Goal: Information Seeking & Learning: Understand process/instructions

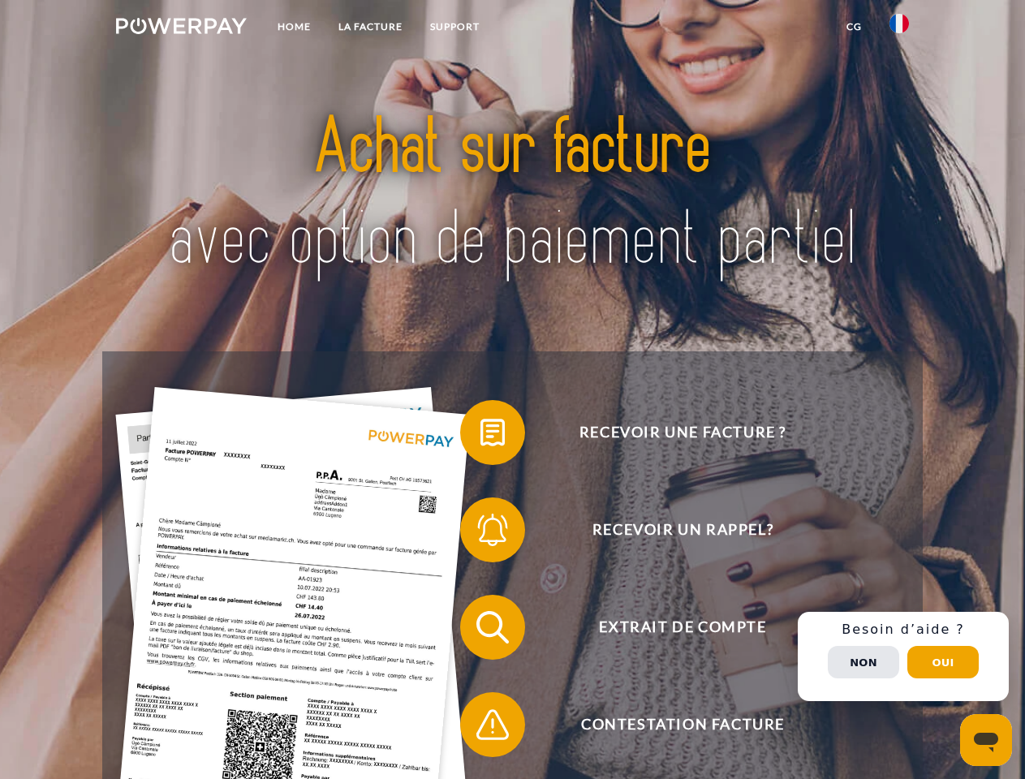
click at [181, 28] on img at bounding box center [181, 26] width 131 height 16
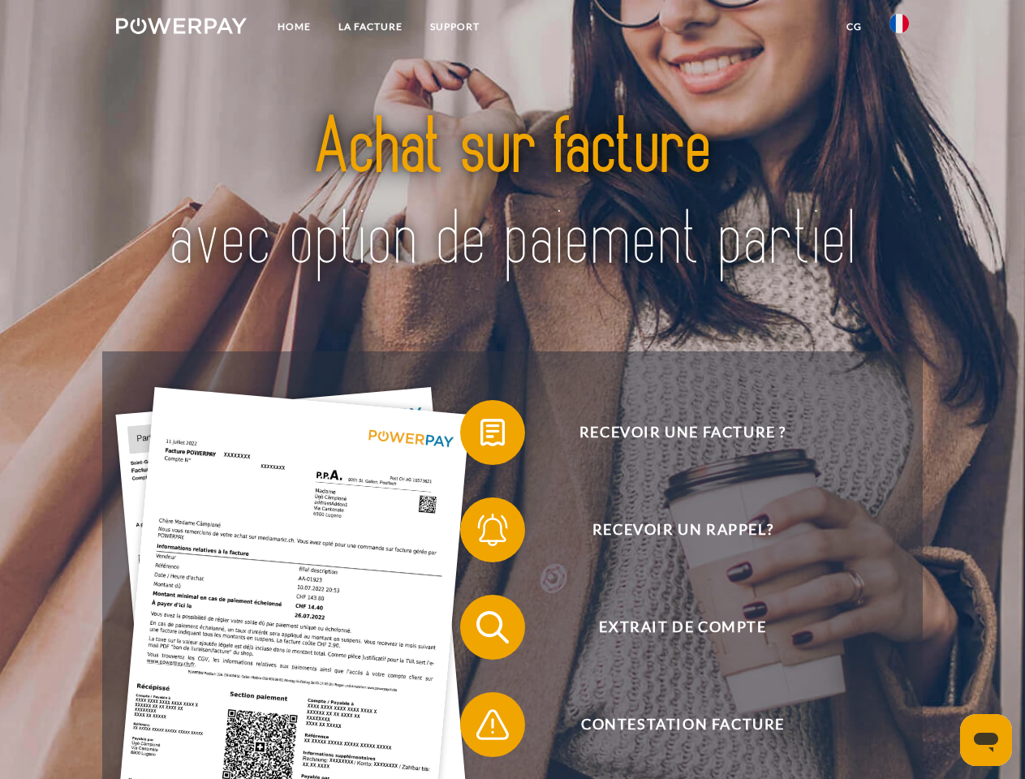
click at [899, 28] on img at bounding box center [899, 23] width 19 height 19
click at [854, 27] on link "CG" at bounding box center [854, 26] width 43 height 29
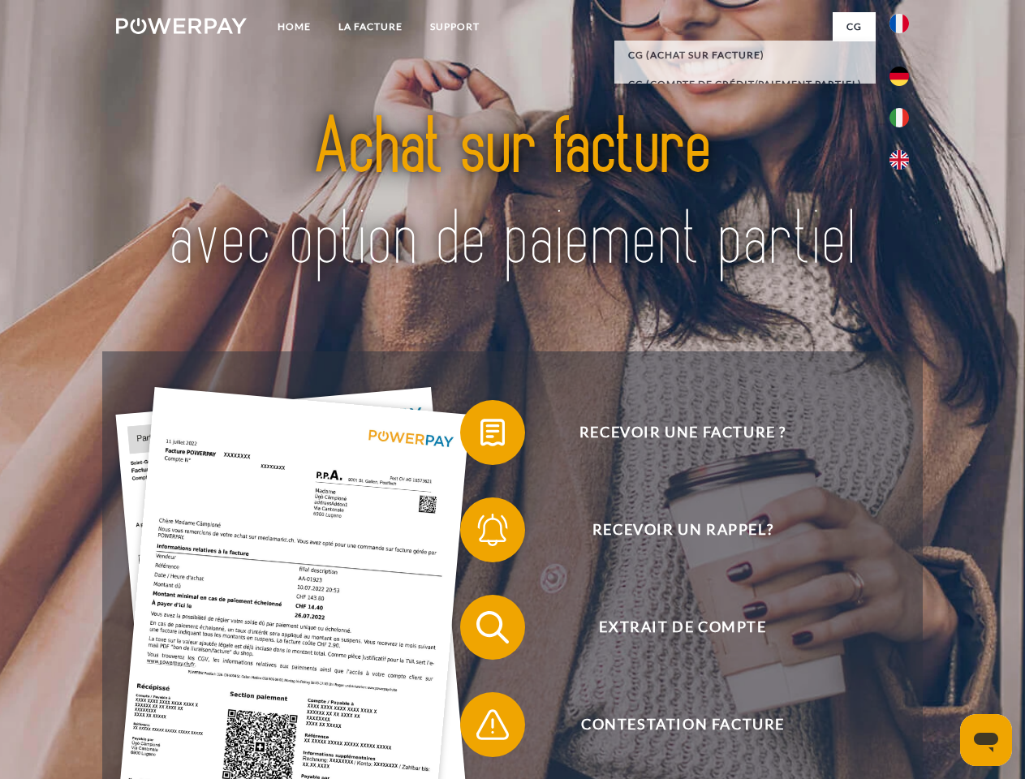
click at [480, 436] on span at bounding box center [468, 432] width 81 height 81
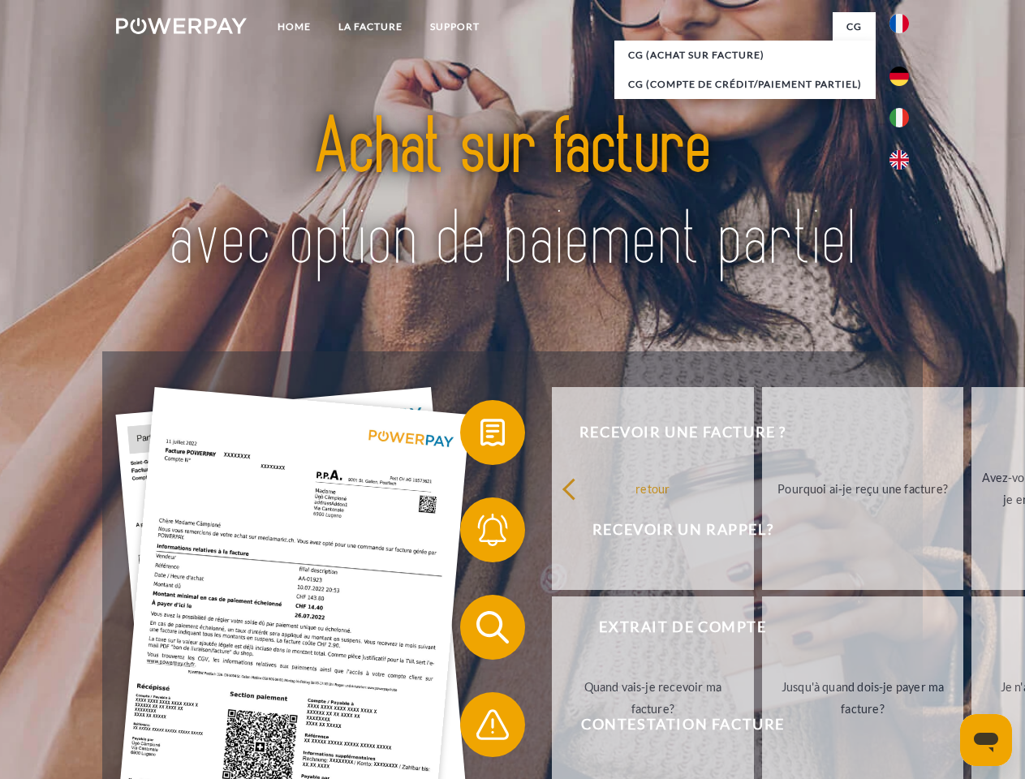
click at [480, 533] on span at bounding box center [468, 529] width 81 height 81
click at [762, 631] on link "Jusqu'à quand dois-je payer ma facture?" at bounding box center [863, 698] width 202 height 203
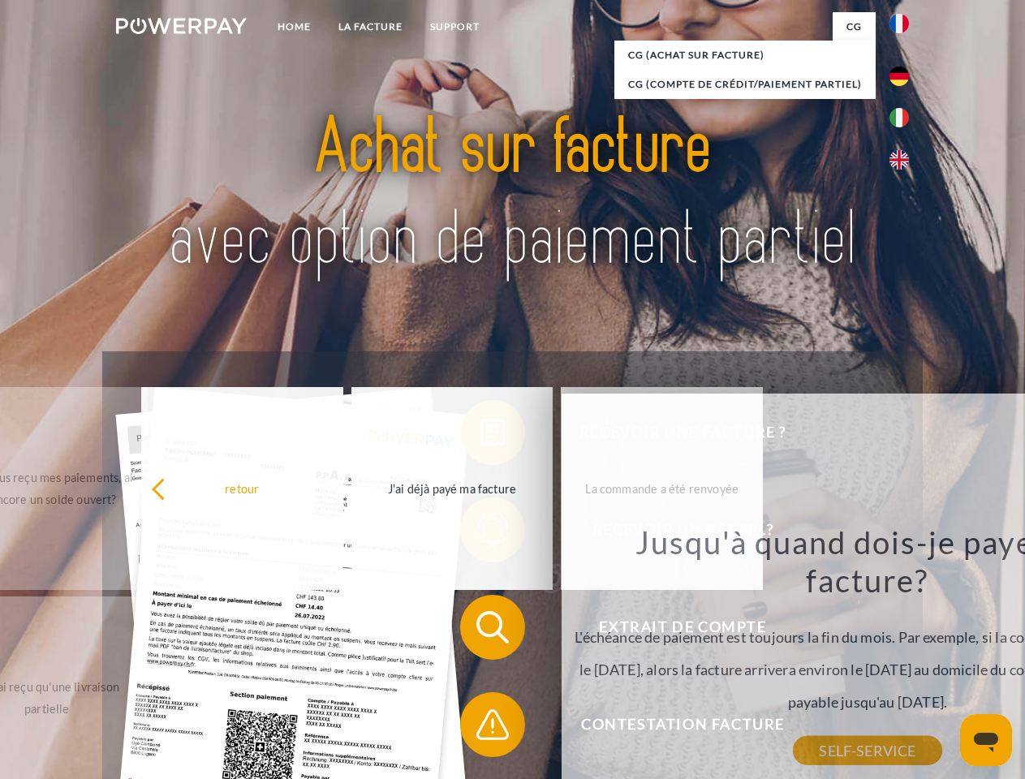
click at [480, 728] on span at bounding box center [468, 724] width 81 height 81
click at [903, 657] on div "Recevoir une facture ? Recevoir un rappel? Extrait de compte retour" at bounding box center [512, 675] width 820 height 649
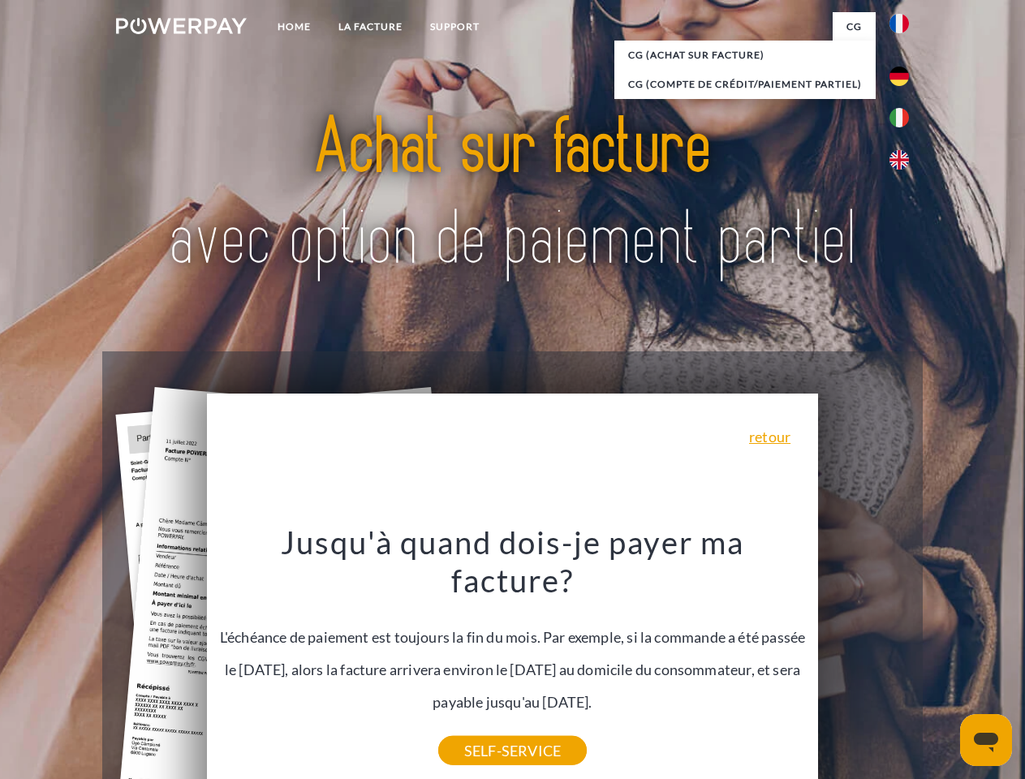
click at [864, 660] on span "Extrait de compte" at bounding box center [683, 627] width 398 height 65
click at [943, 662] on header "Home LA FACTURE Support" at bounding box center [512, 560] width 1025 height 1121
